Goal: Share content

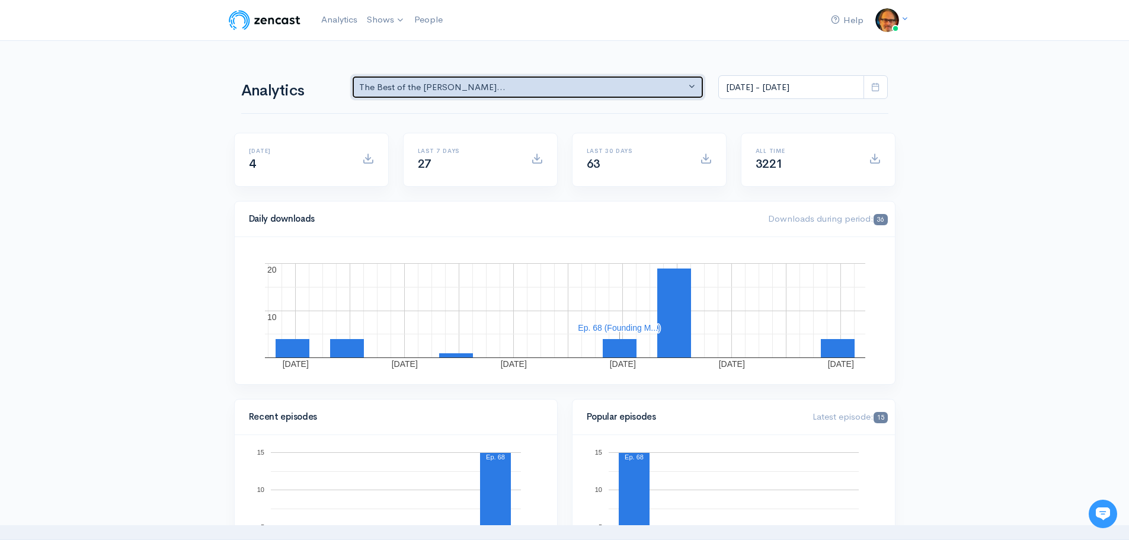
click at [693, 85] on button "The Best of the [PERSON_NAME]..." at bounding box center [527, 87] width 353 height 24
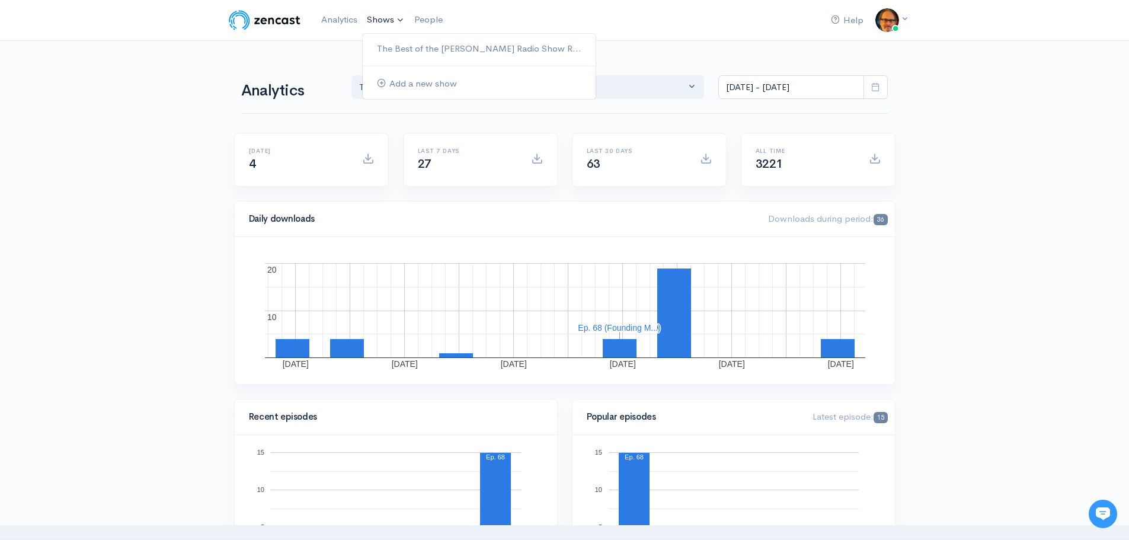
click at [388, 14] on link "Shows" at bounding box center [385, 20] width 47 height 26
click at [400, 44] on link "The Best of the [PERSON_NAME] Radio Show R..." at bounding box center [479, 49] width 233 height 21
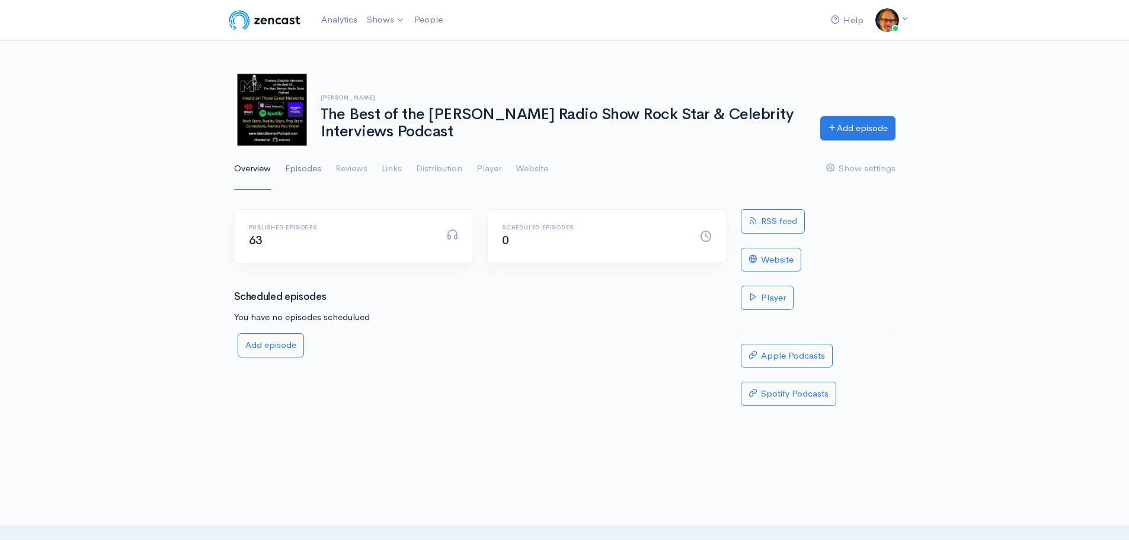
click at [311, 167] on link "Episodes" at bounding box center [303, 169] width 36 height 43
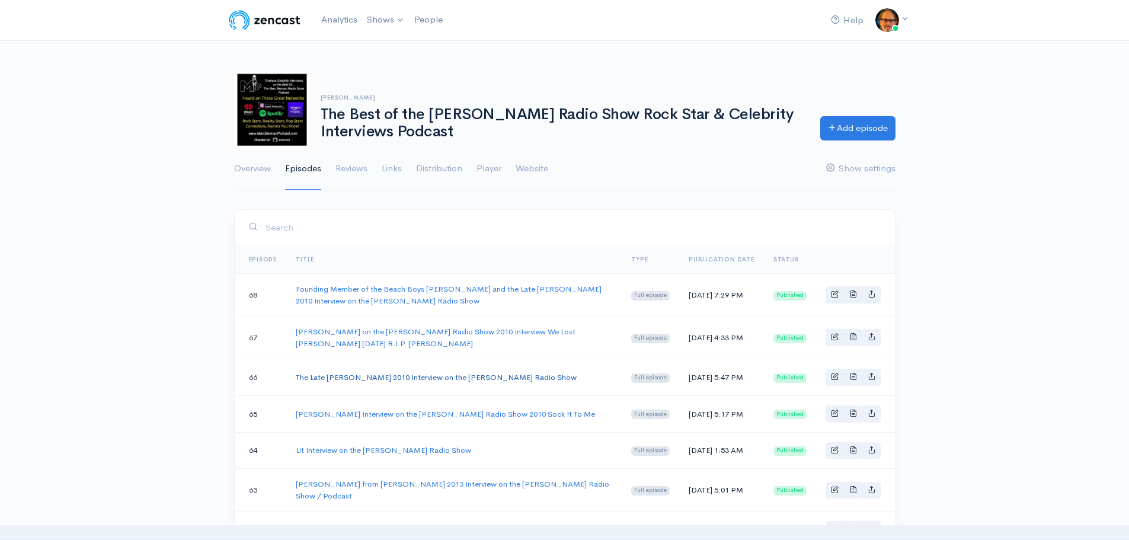
click at [510, 379] on link "The Late [PERSON_NAME] 2010 Interview on the [PERSON_NAME] Radio Show" at bounding box center [436, 377] width 281 height 10
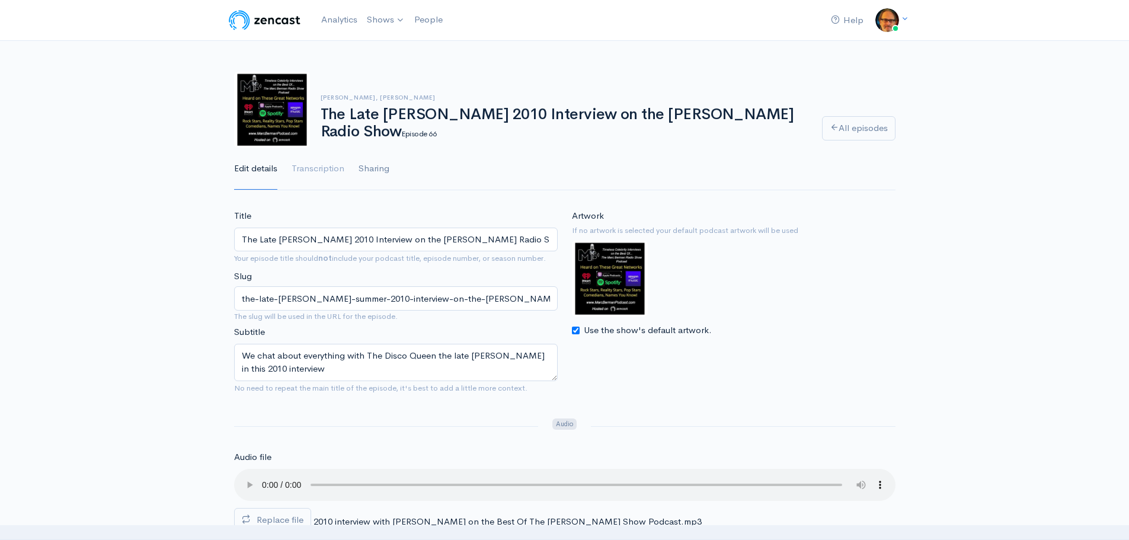
click at [382, 168] on link "Sharing" at bounding box center [374, 169] width 31 height 43
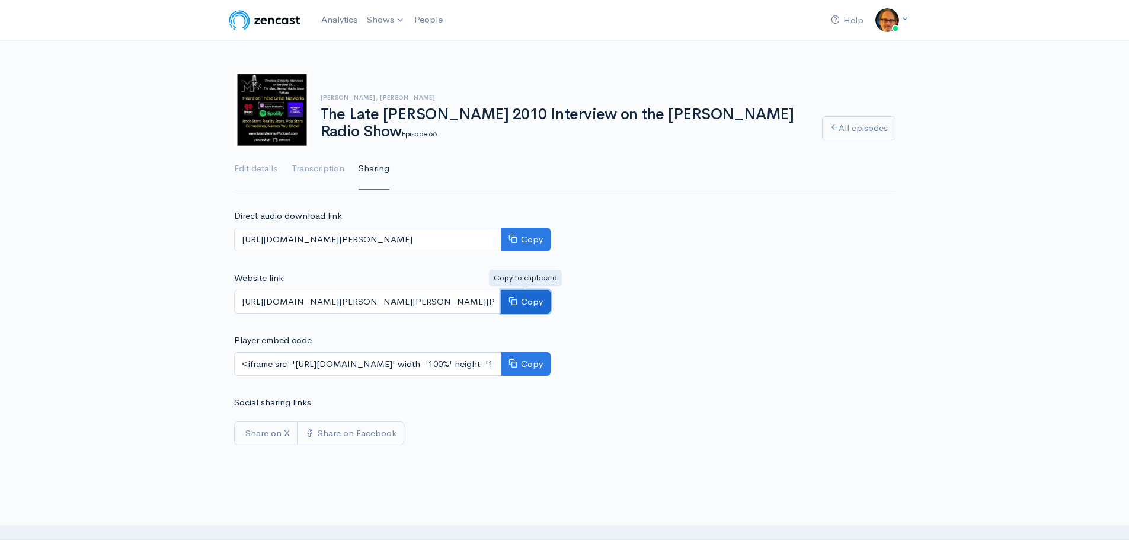
click at [531, 300] on button "Copy" at bounding box center [526, 302] width 50 height 24
click at [517, 233] on button "Copy" at bounding box center [526, 240] width 50 height 24
